Goal: Information Seeking & Learning: Check status

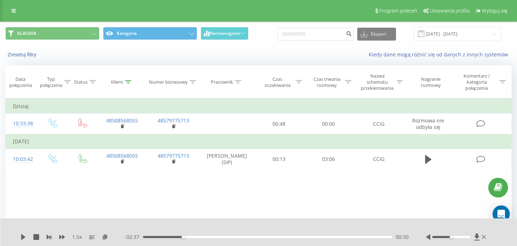
click at [322, 33] on input "508568055" at bounding box center [315, 34] width 76 height 13
type input "573087680"
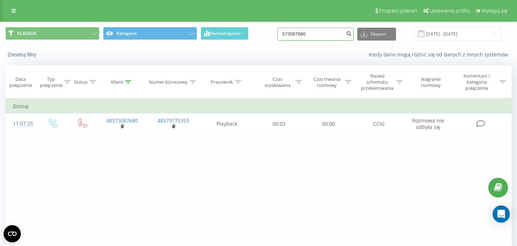
click at [322, 33] on input "573087680" at bounding box center [315, 34] width 76 height 13
paste input "48698235729"
type input "48698235729"
click at [327, 33] on input "48698235729" at bounding box center [315, 34] width 76 height 13
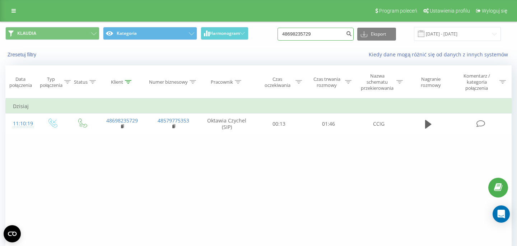
click at [327, 33] on input "48698235729" at bounding box center [315, 34] width 76 height 13
paste input "725943357"
type input "48725943357"
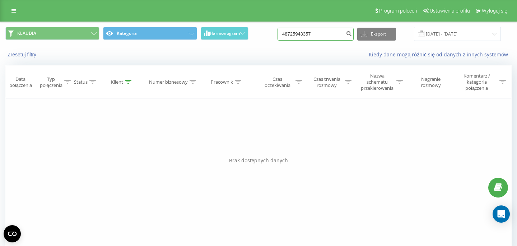
click at [328, 36] on input "48725943357" at bounding box center [315, 34] width 76 height 13
paste input "667138171"
type input "667138171"
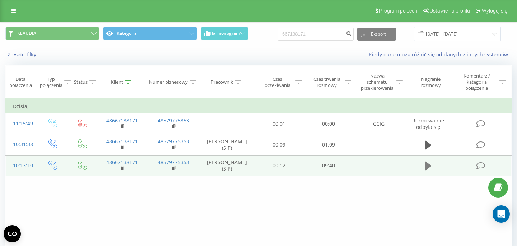
click at [427, 169] on icon at bounding box center [428, 165] width 6 height 9
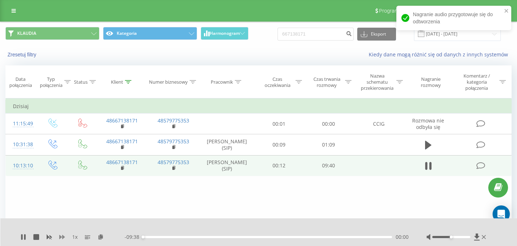
click at [62, 236] on icon at bounding box center [62, 237] width 6 height 6
click at [365, 237] on div "00:02" at bounding box center [267, 237] width 249 height 2
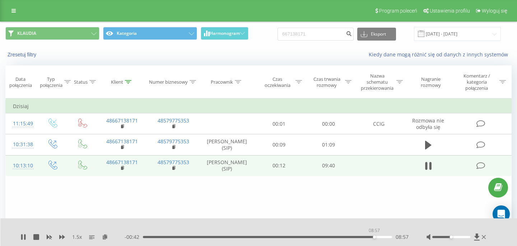
click at [374, 237] on div "08:57" at bounding box center [267, 237] width 249 height 2
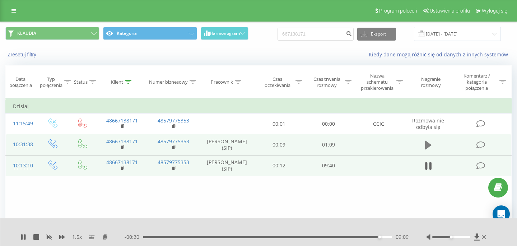
click at [427, 149] on icon at bounding box center [428, 145] width 6 height 9
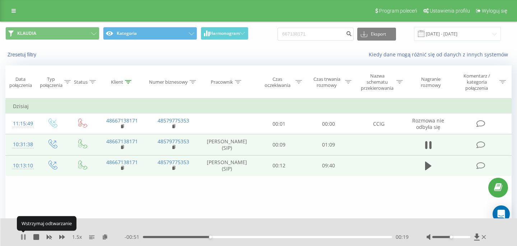
click at [23, 236] on icon at bounding box center [21, 237] width 1 height 6
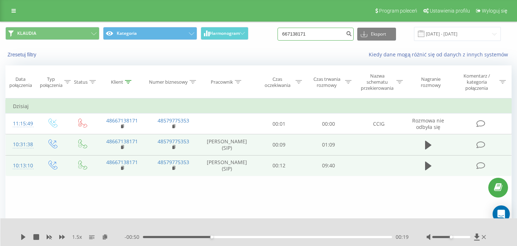
click at [329, 31] on input "667138171" at bounding box center [315, 34] width 76 height 13
paste input "573087680"
type input "573087680"
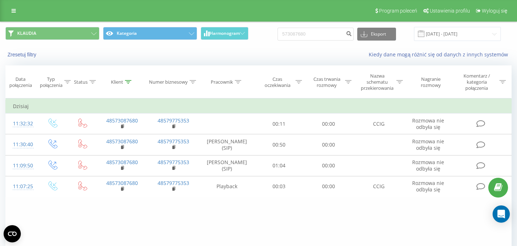
click at [325, 43] on div "KLAUDIA Kategoria Harmonogram 573087680 Eksport .csv .xls .xlsx 22.06.2025 - 22…" at bounding box center [258, 34] width 516 height 24
click at [322, 37] on input "573087680" at bounding box center [315, 34] width 76 height 13
paste input "736650488"
type input "736650488"
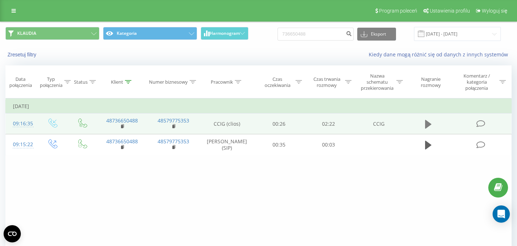
click at [430, 123] on icon at bounding box center [428, 124] width 6 height 10
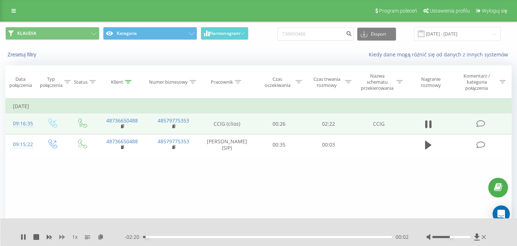
click at [60, 236] on icon at bounding box center [62, 237] width 6 height 4
click at [210, 236] on div "00:38" at bounding box center [267, 237] width 249 height 2
click at [222, 236] on div "00:45" at bounding box center [267, 237] width 249 height 2
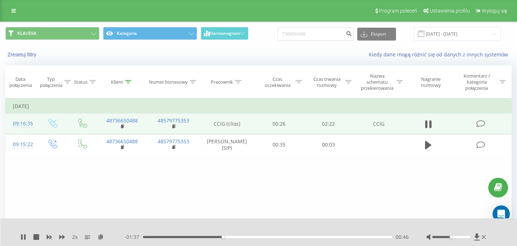
click at [234, 236] on div "00:46" at bounding box center [267, 237] width 249 height 2
click at [249, 236] on div "00:52" at bounding box center [267, 237] width 249 height 2
click at [263, 236] on div "01:02" at bounding box center [267, 237] width 249 height 2
click at [275, 237] on div "01:09" at bounding box center [267, 237] width 249 height 2
click at [290, 237] on div "01:24" at bounding box center [267, 237] width 249 height 2
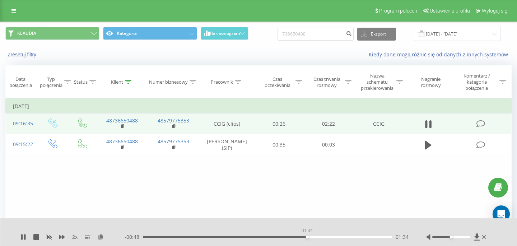
click at [307, 238] on div "01:34" at bounding box center [267, 237] width 249 height 2
click at [317, 237] on div "01:37" at bounding box center [267, 237] width 249 height 2
click at [329, 236] on div "01:46" at bounding box center [267, 237] width 249 height 2
click at [340, 236] on div "01:53" at bounding box center [267, 237] width 249 height 2
click at [353, 236] on div "01:53" at bounding box center [267, 237] width 249 height 2
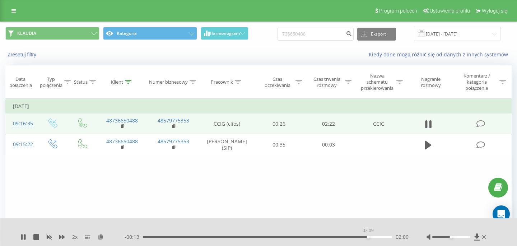
click at [368, 236] on div "02:09" at bounding box center [267, 237] width 249 height 2
click at [375, 236] on div "02:09" at bounding box center [267, 237] width 249 height 2
click at [384, 236] on div "02:14" at bounding box center [267, 237] width 249 height 2
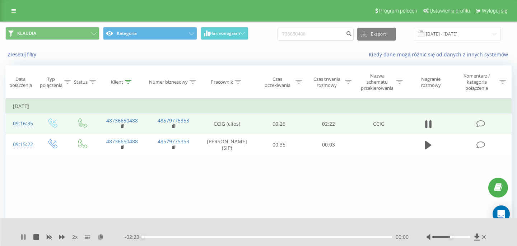
click at [25, 235] on icon at bounding box center [24, 237] width 1 height 6
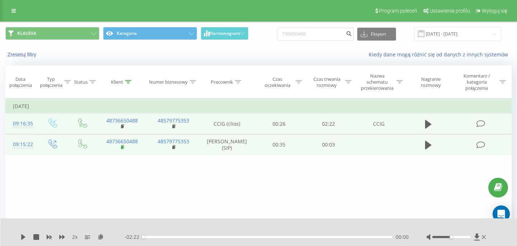
click at [122, 149] on rect at bounding box center [122, 147] width 2 height 3
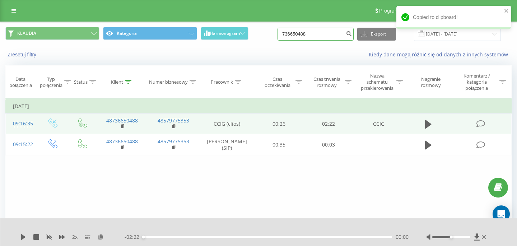
click at [340, 32] on input "736650488" at bounding box center [315, 34] width 76 height 13
paste input "47051"
type input "47051"
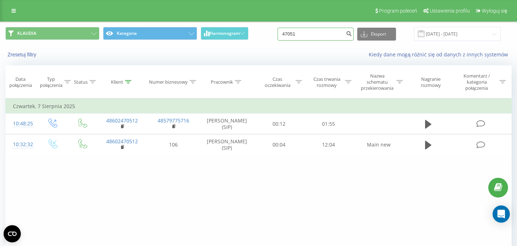
click at [317, 31] on input "47051" at bounding box center [315, 34] width 76 height 13
paste input "604 599 123"
type input "604 599 123"
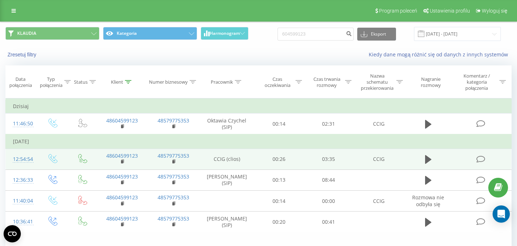
scroll to position [42, 0]
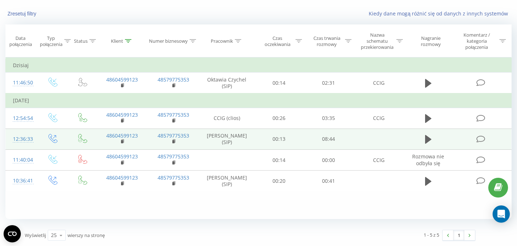
click at [422, 141] on td at bounding box center [427, 138] width 47 height 21
click at [422, 142] on td at bounding box center [427, 138] width 47 height 21
click at [426, 142] on icon at bounding box center [428, 139] width 6 height 9
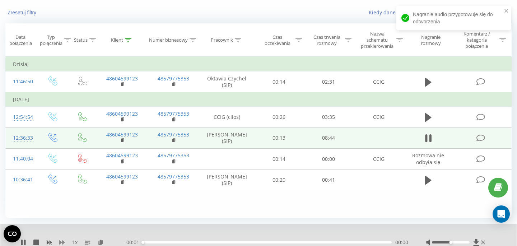
click at [62, 243] on icon at bounding box center [62, 242] width 6 height 4
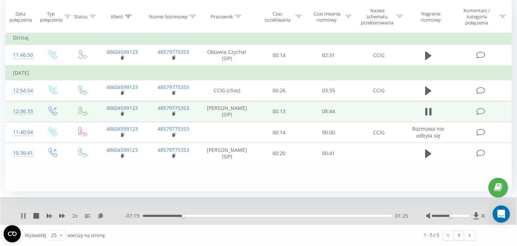
click at [24, 215] on icon at bounding box center [23, 216] width 6 height 6
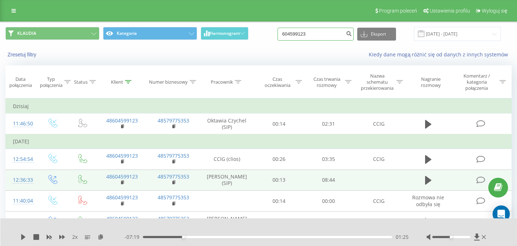
click at [335, 36] on input "604599123" at bounding box center [315, 34] width 76 height 13
paste input "516099339"
type input "516099339"
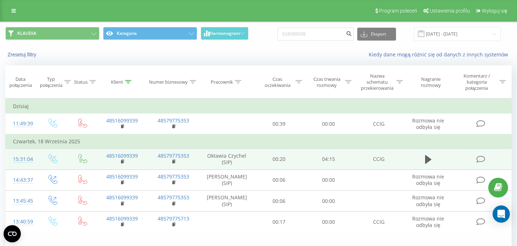
scroll to position [42, 0]
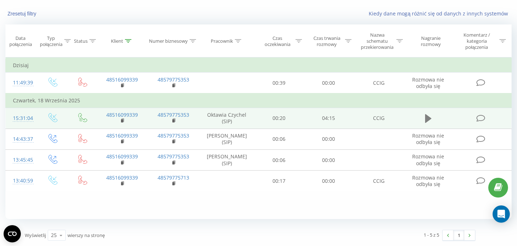
click at [423, 119] on button at bounding box center [428, 118] width 11 height 11
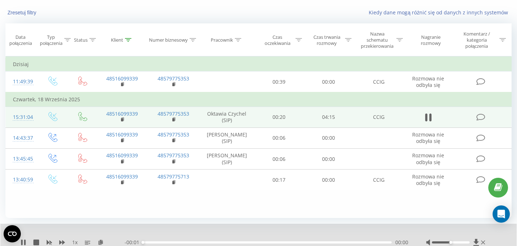
scroll to position [70, 0]
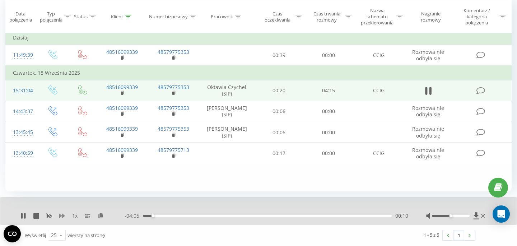
click at [62, 215] on icon at bounding box center [62, 216] width 6 height 6
click at [63, 215] on icon at bounding box center [62, 216] width 6 height 4
click at [22, 216] on icon at bounding box center [21, 216] width 1 height 6
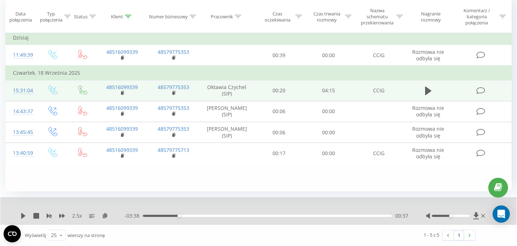
click at [365, 215] on div "00:37" at bounding box center [267, 216] width 249 height 2
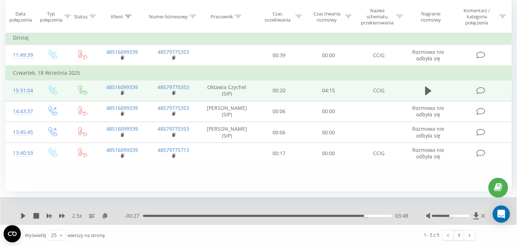
click at [19, 215] on div "2.5 x - 00:27 03:48 03:48" at bounding box center [258, 211] width 516 height 28
click at [23, 215] on icon at bounding box center [23, 216] width 4 height 6
click at [353, 215] on div "03:53" at bounding box center [267, 216] width 249 height 2
click at [333, 216] on div "03:38" at bounding box center [267, 216] width 249 height 2
click at [183, 213] on div "- 00:49 03:25 03:25" at bounding box center [267, 215] width 284 height 7
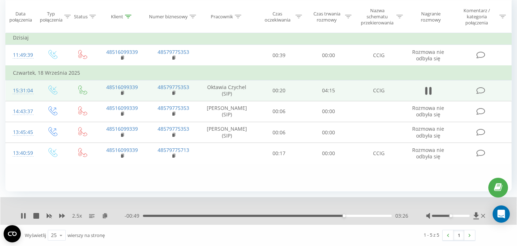
click at [170, 215] on div "- 00:49 03:26 03:26" at bounding box center [267, 215] width 284 height 7
click at [170, 215] on div "03:27" at bounding box center [267, 216] width 249 height 2
drag, startPoint x: 451, startPoint y: 216, endPoint x: 487, endPoint y: 216, distance: 35.2
click at [487, 216] on div "2.5 x - 03:38 00:37 00:37" at bounding box center [258, 211] width 516 height 28
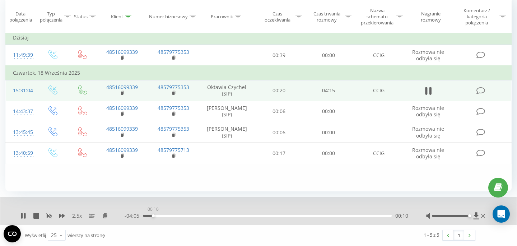
click at [153, 215] on div "00:10" at bounding box center [267, 216] width 249 height 2
click at [23, 214] on icon at bounding box center [23, 216] width 6 height 6
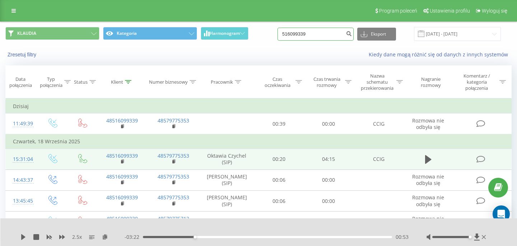
click at [332, 38] on input "516099339" at bounding box center [315, 34] width 76 height 13
paste input "604263942"
type input "604263942"
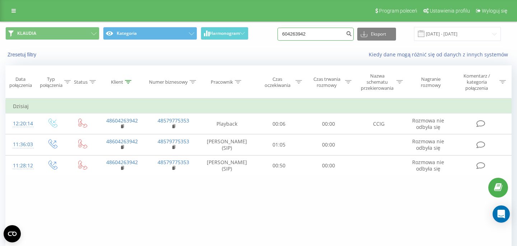
click at [328, 34] on input "604263942" at bounding box center [315, 34] width 76 height 13
paste input "784632934"
type input "784632934"
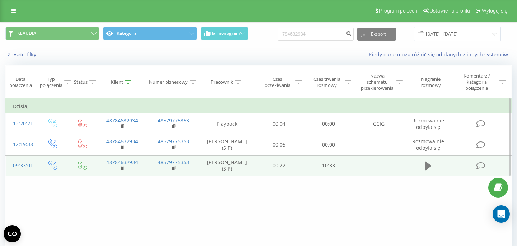
click at [429, 167] on icon at bounding box center [428, 165] width 6 height 9
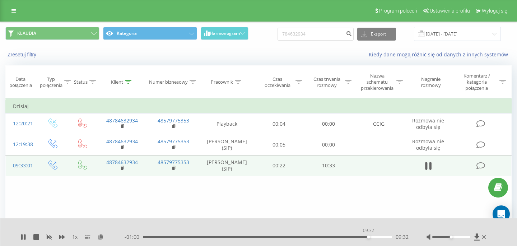
click at [368, 237] on div "09:32" at bounding box center [267, 237] width 249 height 2
click at [426, 168] on icon at bounding box center [426, 166] width 2 height 8
click at [320, 37] on input "784632934" at bounding box center [315, 34] width 76 height 13
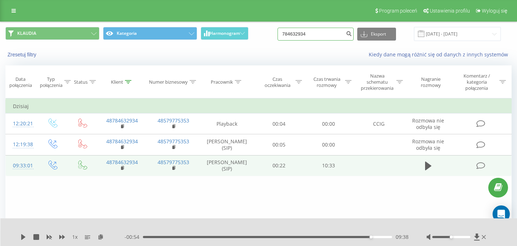
paste input "48661454375"
type input "48661454375"
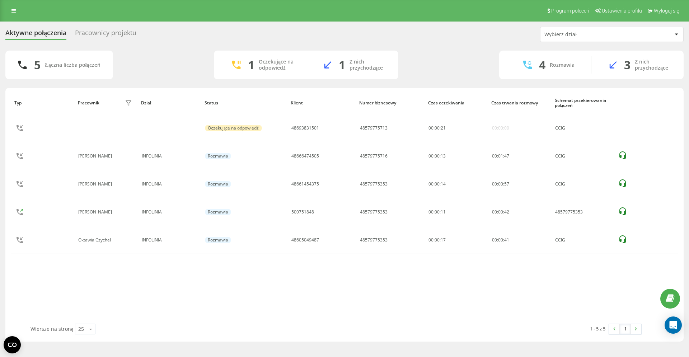
click at [0, 0] on icon at bounding box center [0, 0] width 0 height 0
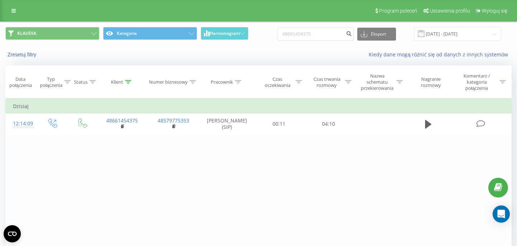
click at [335, 28] on div "48661454375 Eksport .csv .xls .xlsx 22.06.2025 - 22.09.2025" at bounding box center [388, 34] width 223 height 14
click at [337, 34] on input "48661454375" at bounding box center [315, 34] width 76 height 13
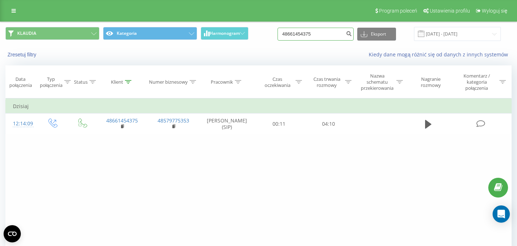
paste input "502262668"
type input "502262668"
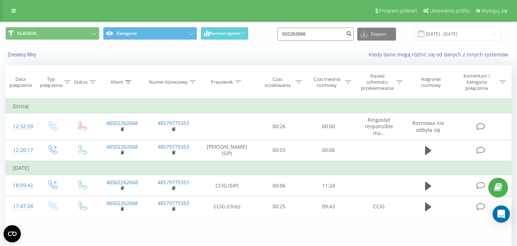
click at [324, 33] on input "502262668" at bounding box center [315, 34] width 76 height 13
paste input "66066579"
type input "660665798"
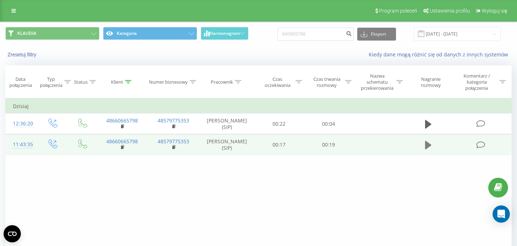
click at [427, 149] on icon at bounding box center [428, 145] width 6 height 9
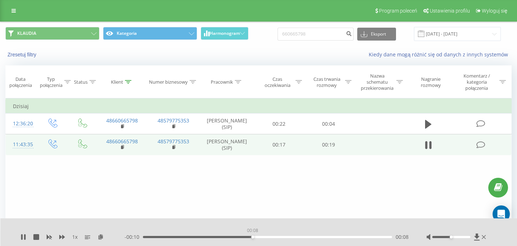
click at [252, 237] on div "00:08" at bounding box center [267, 237] width 249 height 2
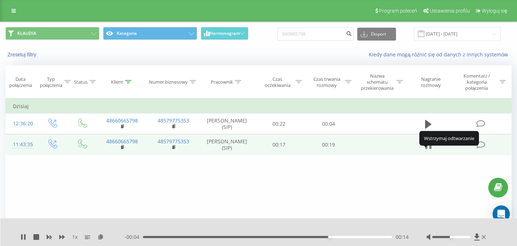
click at [426, 149] on icon at bounding box center [426, 145] width 2 height 8
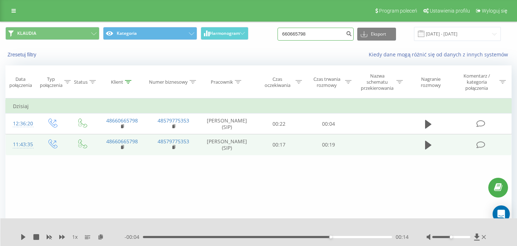
click at [327, 37] on input "660665798" at bounding box center [315, 34] width 76 height 13
click at [310, 33] on input at bounding box center [315, 34] width 76 height 13
paste input "515181206"
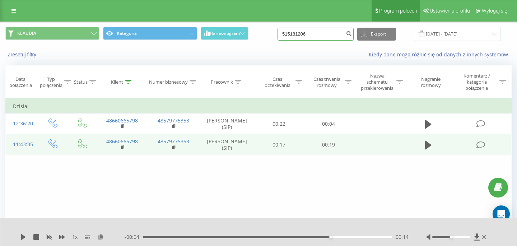
type input "515181206"
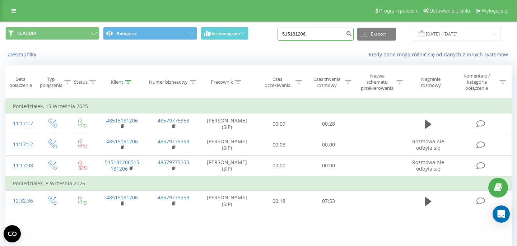
click at [328, 37] on input "515181206" at bounding box center [315, 34] width 76 height 13
paste input "607547821"
type input "607547821"
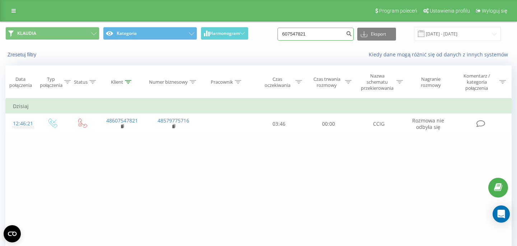
click at [324, 34] on input "607547821" at bounding box center [315, 34] width 76 height 13
paste input "509099504"
type input "509099504"
click at [345, 34] on input "509099504" at bounding box center [315, 34] width 76 height 13
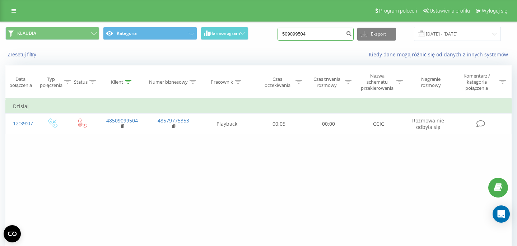
click at [345, 34] on input "509099504" at bounding box center [315, 34] width 76 height 13
paste input "2262668"
type input "502262668"
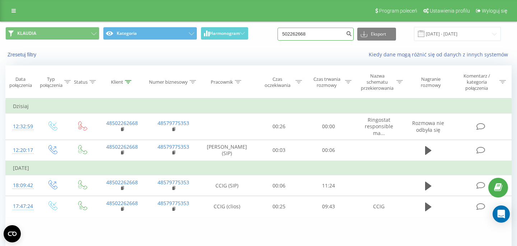
click at [328, 35] on input "502262668" at bounding box center [315, 34] width 76 height 13
paste input "790225523"
type input "790225523"
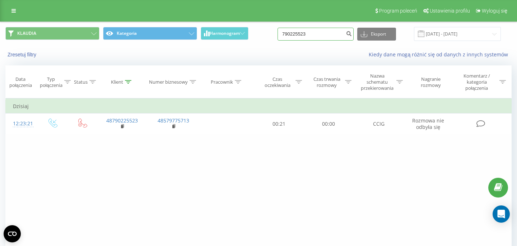
click at [324, 36] on input "790225523" at bounding box center [315, 34] width 76 height 13
paste input "84632934"
type input "784632934"
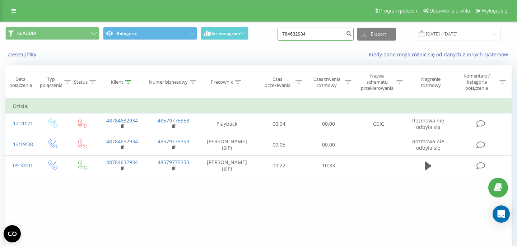
click at [330, 34] on input "784632934" at bounding box center [315, 34] width 76 height 13
paste input "93615181"
type input "793615181"
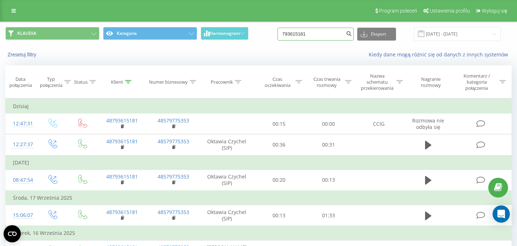
click at [334, 35] on input "793615181" at bounding box center [315, 34] width 76 height 13
paste input "607286400"
type input "607286400"
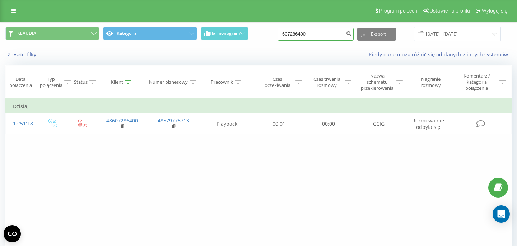
click at [337, 33] on input "607286400" at bounding box center [315, 34] width 76 height 13
paste input "48504170053"
type input "48504170053"
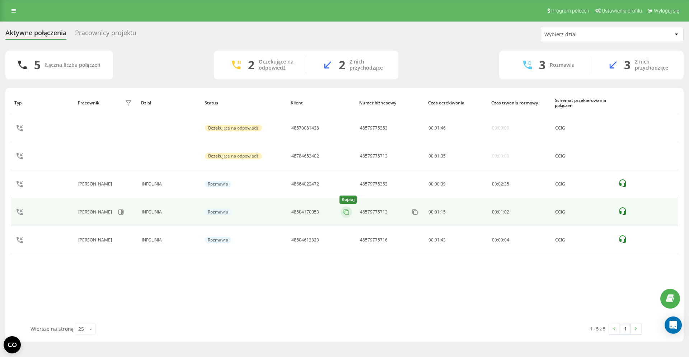
click at [347, 212] on icon at bounding box center [346, 212] width 7 height 7
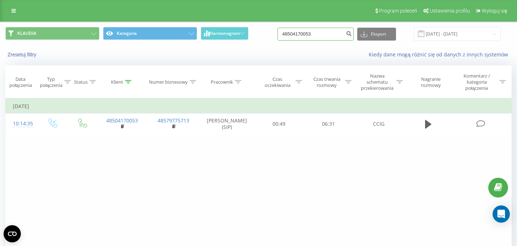
click at [323, 36] on input "48504170053" at bounding box center [315, 34] width 76 height 13
paste input "12213788"
type input "48512213788"
click at [331, 37] on input "48512213788" at bounding box center [315, 34] width 76 height 13
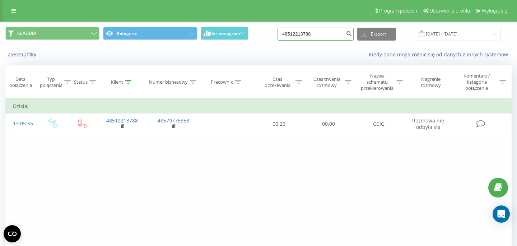
click at [331, 37] on input "48512213788" at bounding box center [315, 34] width 76 height 13
paste input "606794230"
type input "606794230"
